Goal: Information Seeking & Learning: Find specific fact

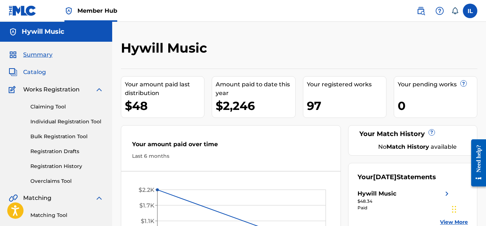
click at [37, 69] on span "Catalog" at bounding box center [34, 72] width 23 height 9
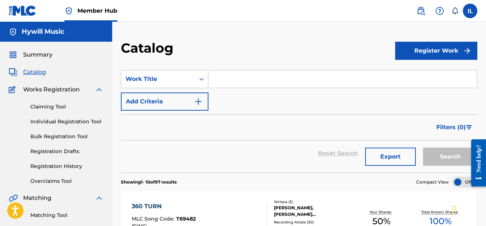
click at [234, 79] on input "Search Form" at bounding box center [343, 78] width 269 height 17
paste input "https://portal.themlc.com/catalog/work/813553319 -"
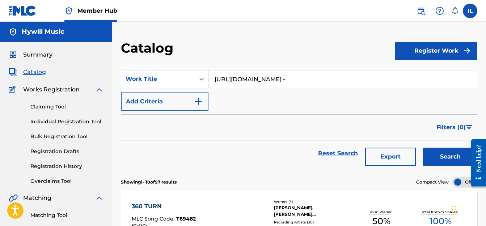
type input "https://portal.themlc.com/catalog/work/813553319 -"
click at [423, 147] on button "Search" at bounding box center [450, 156] width 54 height 18
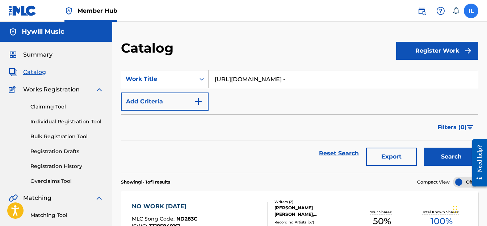
click at [468, 9] on label at bounding box center [471, 11] width 14 height 14
click at [471, 11] on input "IL Ivor Lindo hyalind@gmail.com Notification Preferences Profile Log out" at bounding box center [471, 11] width 0 height 0
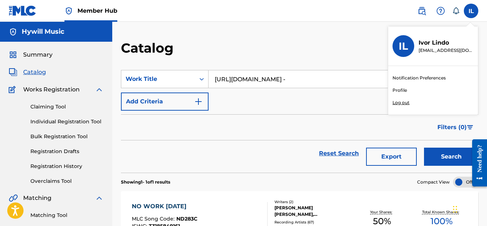
click at [401, 102] on p "Log out" at bounding box center [401, 102] width 17 height 7
click at [471, 11] on input "IL Ivor Lindo hyalind@gmail.com Notification Preferences Profile Log out" at bounding box center [471, 11] width 0 height 0
